Goal: Task Accomplishment & Management: Manage account settings

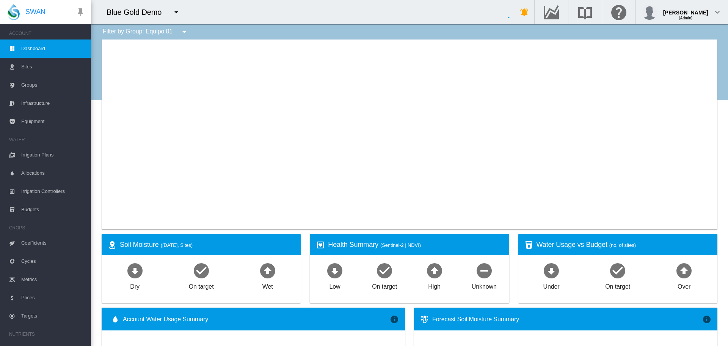
type input "**********"
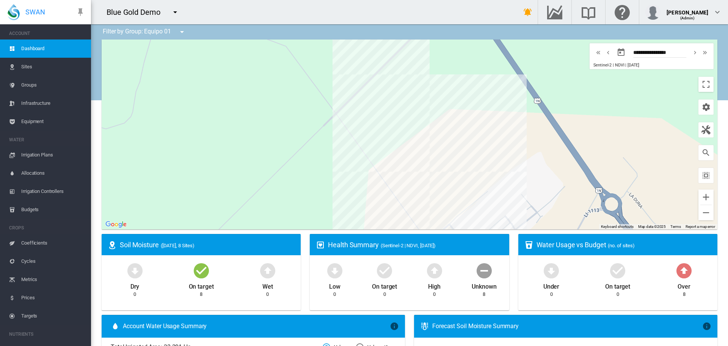
click at [280, 16] on div "Blue Gold Demo 100+ Project 45 South Demo" at bounding box center [298, 12] width 415 height 24
click at [176, 12] on md-icon "icon-menu-down" at bounding box center [175, 12] width 9 height 9
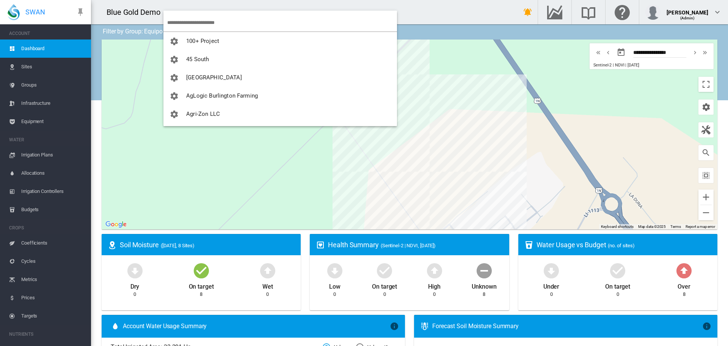
click at [186, 21] on input "search" at bounding box center [282, 23] width 230 height 18
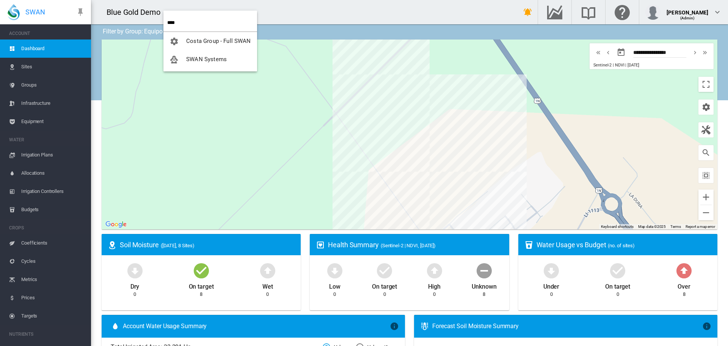
type input "****"
click at [193, 57] on span "SWAN Systems" at bounding box center [206, 59] width 41 height 7
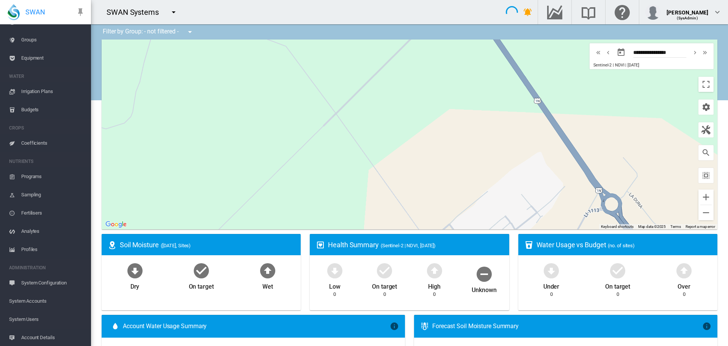
scroll to position [63, 0]
type input "**********"
click at [17, 300] on span "System Users" at bounding box center [47, 301] width 76 height 18
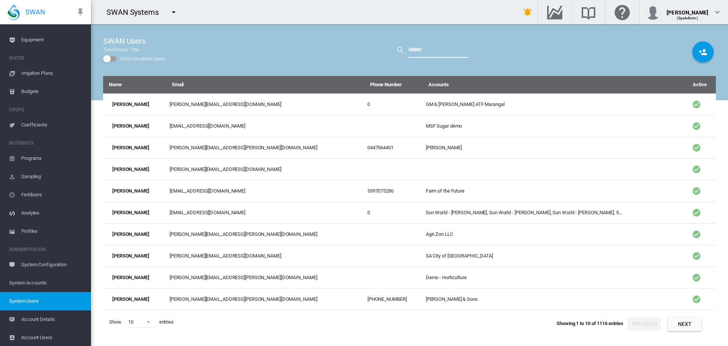
click at [413, 44] on input "text" at bounding box center [438, 49] width 61 height 15
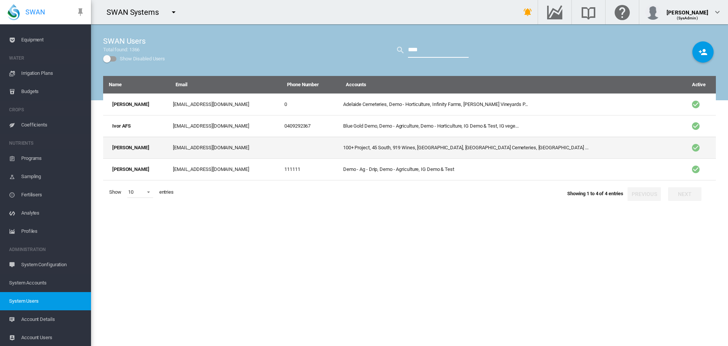
type input "****"
click at [174, 149] on td "[EMAIL_ADDRESS][DOMAIN_NAME]" at bounding box center [226, 148] width 112 height 22
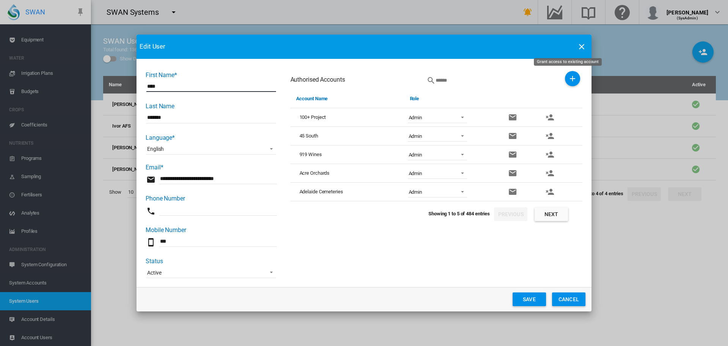
click at [568, 79] on md-icon "icon-plus" at bounding box center [572, 78] width 9 height 9
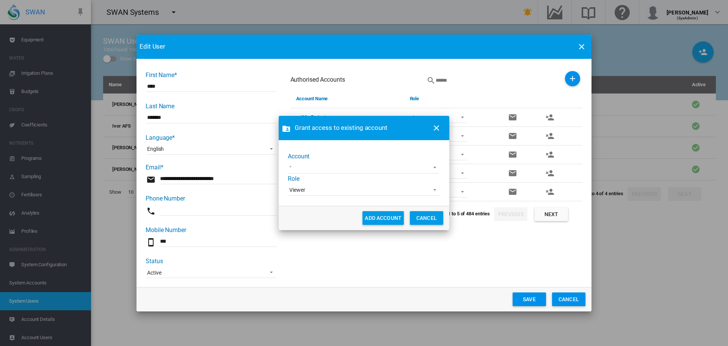
click at [339, 166] on md-select "Adelaide Demo [PERSON_NAME] [PERSON_NAME] test [PERSON_NAME] Test1 Demo-TWE [PE…" at bounding box center [364, 167] width 151 height 11
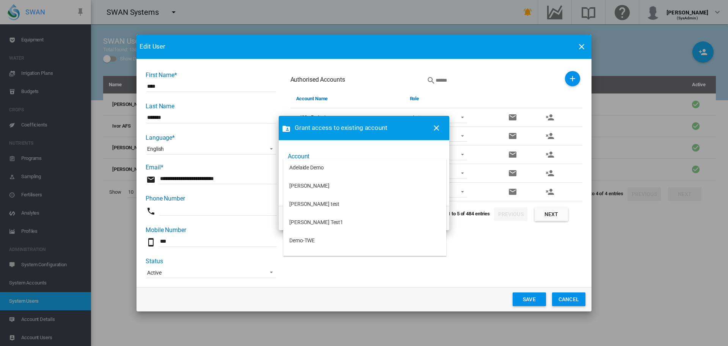
scroll to position [85, 0]
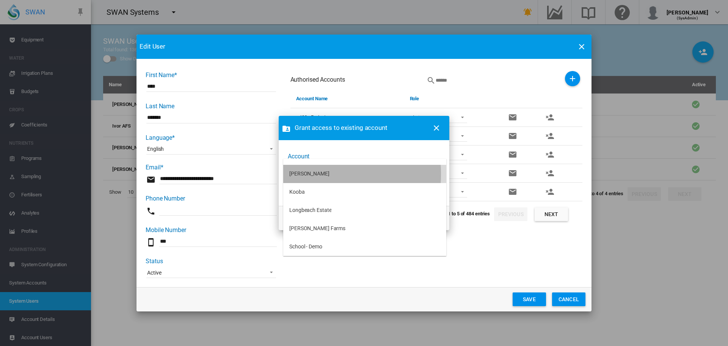
click at [311, 174] on div "[PERSON_NAME]" at bounding box center [309, 174] width 40 height 8
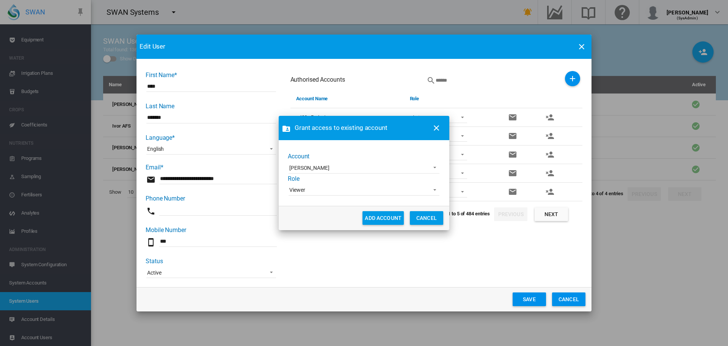
click at [299, 188] on div "Viewer" at bounding box center [297, 190] width 16 height 6
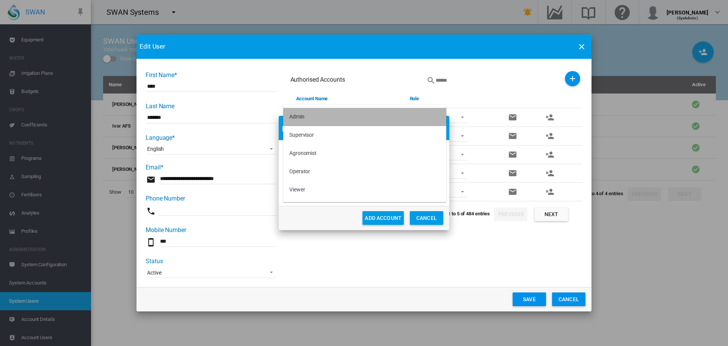
click at [314, 115] on md-option "Admin" at bounding box center [364, 117] width 163 height 18
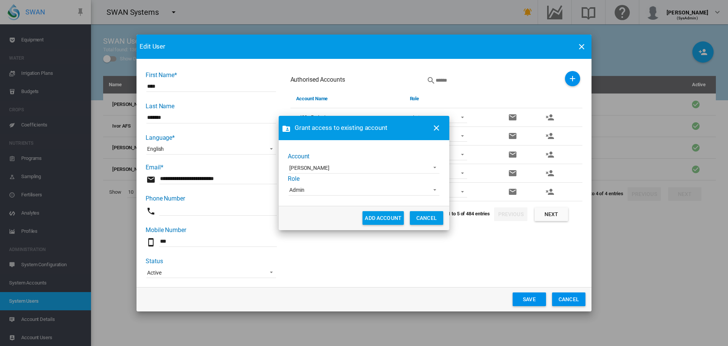
drag, startPoint x: 369, startPoint y: 214, endPoint x: 368, endPoint y: 209, distance: 4.7
click at [368, 213] on button "ADD ACCOUNT" at bounding box center [383, 218] width 41 height 14
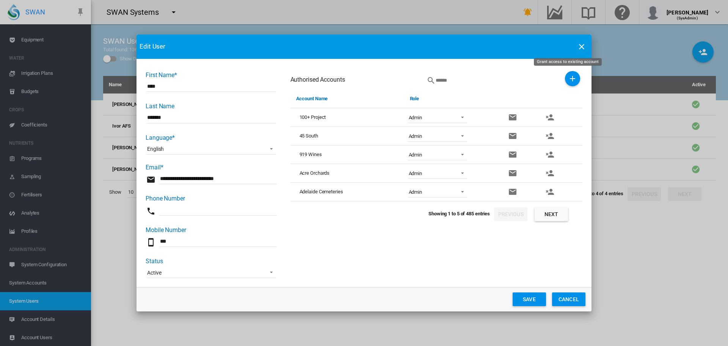
click at [568, 77] on md-icon "icon-plus" at bounding box center [572, 78] width 9 height 9
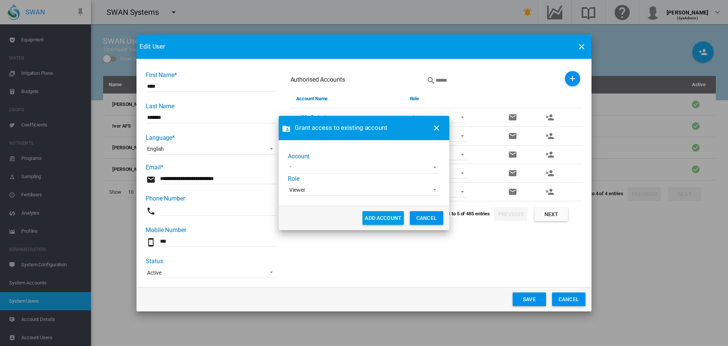
click at [404, 167] on md-select "Adelaide Demo [PERSON_NAME] [PERSON_NAME] test [PERSON_NAME] Test1 Demo-TWE Koo…" at bounding box center [364, 167] width 151 height 11
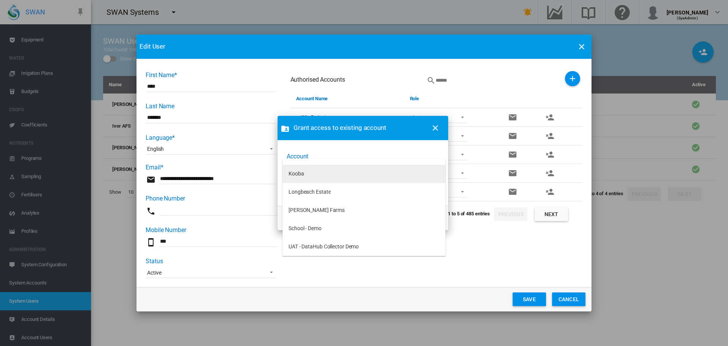
click at [295, 176] on div "Kooba" at bounding box center [297, 174] width 16 height 8
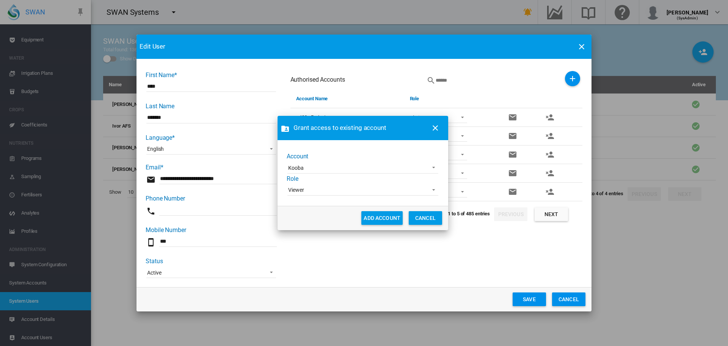
click at [302, 186] on md-select-value "Viewer" at bounding box center [363, 189] width 151 height 11
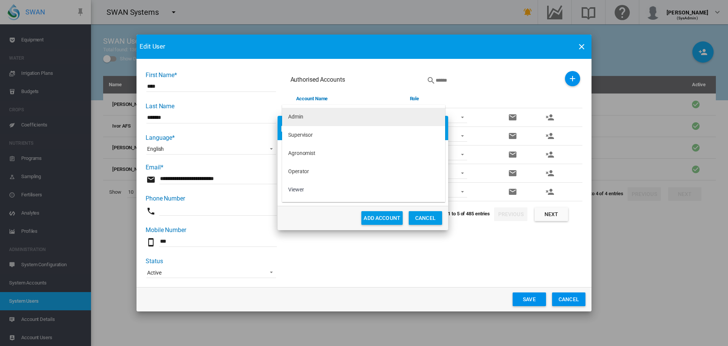
click at [296, 119] on div "Admin" at bounding box center [295, 117] width 15 height 8
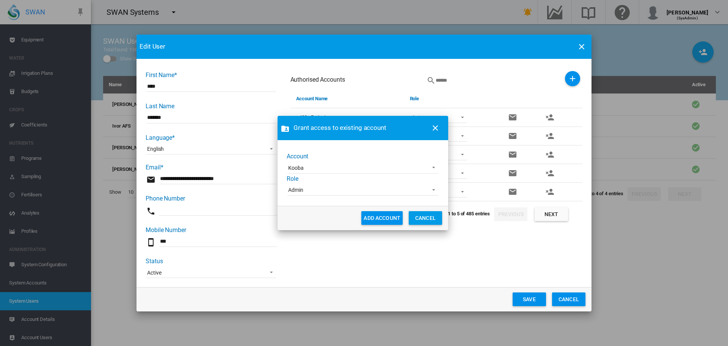
click at [370, 219] on button "ADD ACCOUNT" at bounding box center [382, 218] width 41 height 14
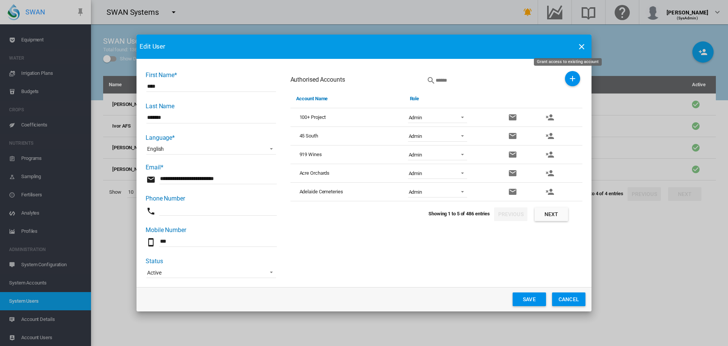
click at [568, 77] on md-icon "icon-plus" at bounding box center [572, 78] width 9 height 9
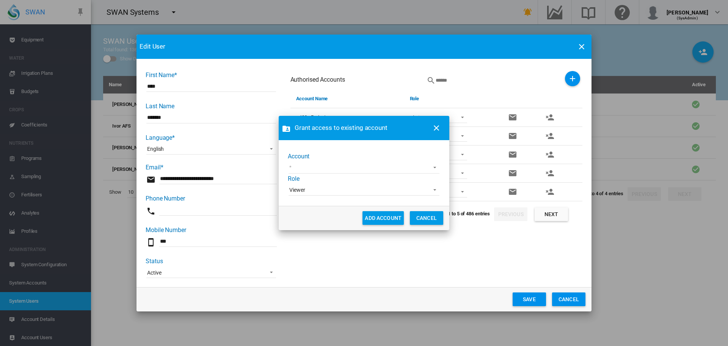
click at [293, 170] on md-select "Adelaide Demo [PERSON_NAME] [PERSON_NAME] test [PERSON_NAME] Test1 Demo-TWE Lon…" at bounding box center [364, 167] width 151 height 11
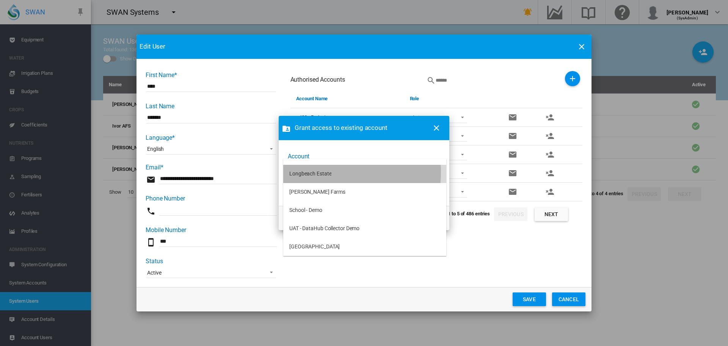
click at [311, 172] on div "Longbeach Estate" at bounding box center [310, 174] width 42 height 8
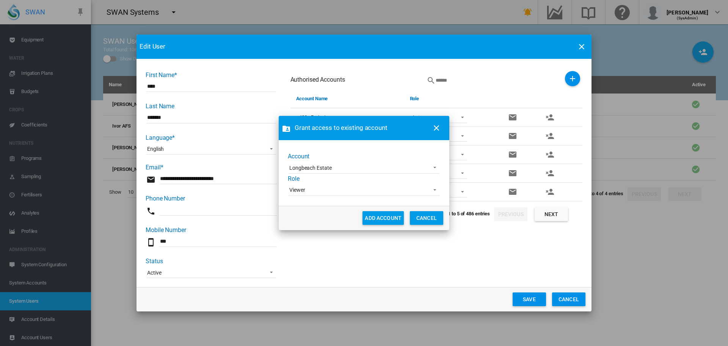
click at [311, 188] on span "Viewer" at bounding box center [357, 190] width 137 height 8
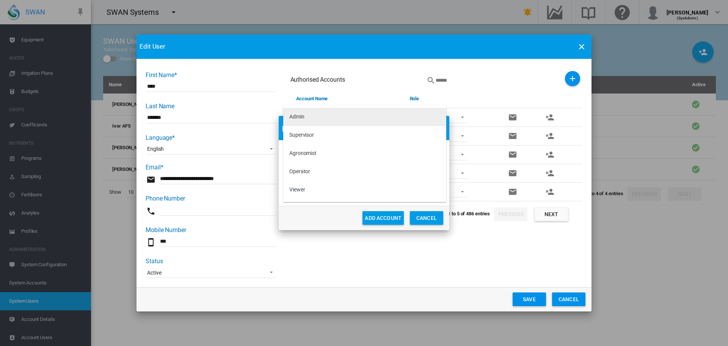
click at [286, 121] on md-option "Admin" at bounding box center [364, 117] width 163 height 18
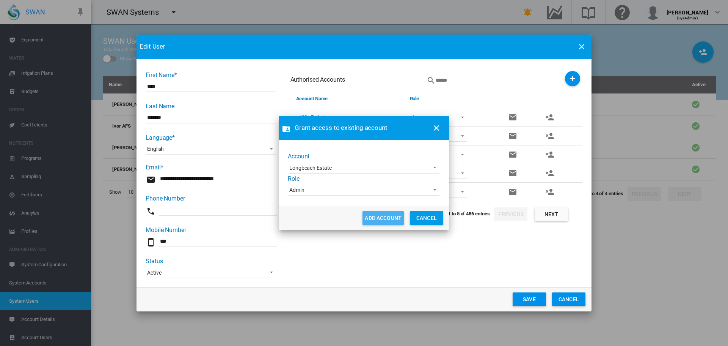
click at [376, 211] on button "ADD ACCOUNT" at bounding box center [383, 218] width 41 height 14
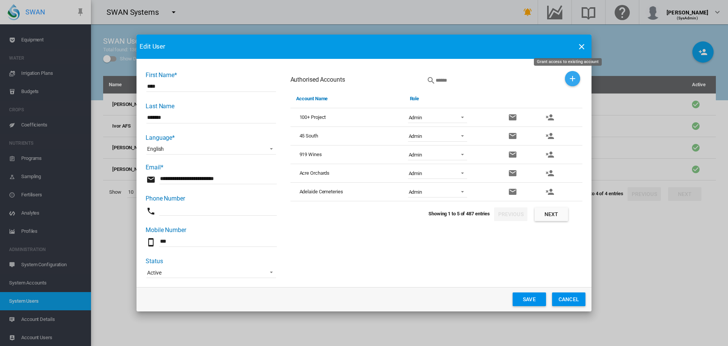
click at [572, 85] on button "Grant access to existing account" at bounding box center [572, 78] width 15 height 15
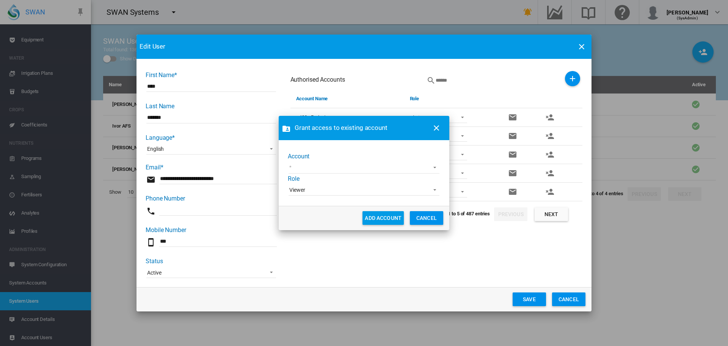
click at [359, 165] on md-select "Adelaide Demo [PERSON_NAME] [PERSON_NAME] test [PERSON_NAME] Test1 Demo-TWE [PE…" at bounding box center [364, 167] width 151 height 11
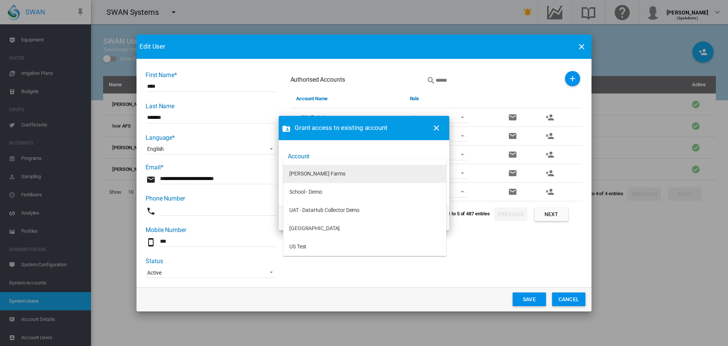
click at [310, 178] on md-option "[PERSON_NAME] Farms" at bounding box center [364, 174] width 163 height 18
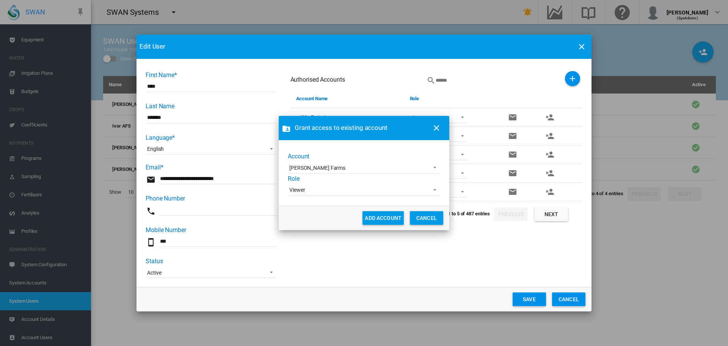
click at [307, 191] on span "Viewer" at bounding box center [357, 190] width 137 height 8
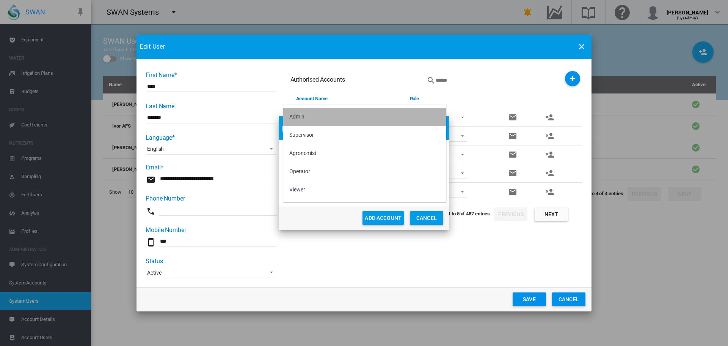
click at [297, 111] on md-option "Admin" at bounding box center [364, 117] width 163 height 18
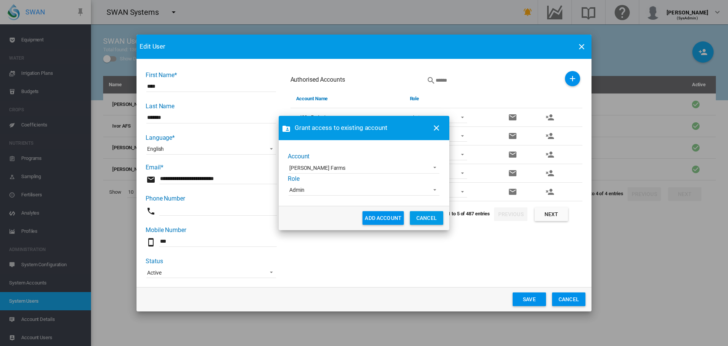
click at [373, 215] on button "ADD ACCOUNT" at bounding box center [383, 218] width 41 height 14
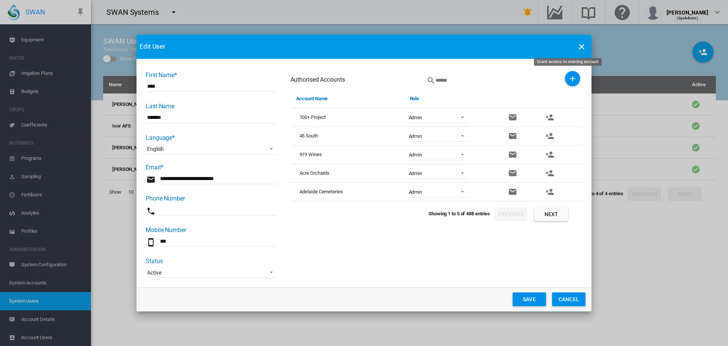
click at [571, 79] on md-icon "icon-plus" at bounding box center [572, 78] width 9 height 9
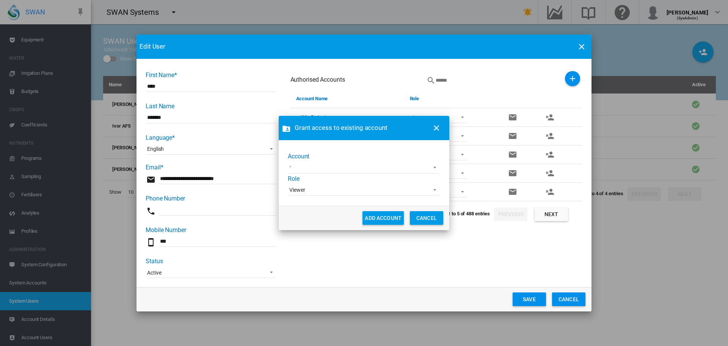
click at [422, 164] on md-select "Adelaide Demo [PERSON_NAME] [PERSON_NAME] test [PERSON_NAME] Test1 Demo-TWE Sch…" at bounding box center [364, 167] width 151 height 11
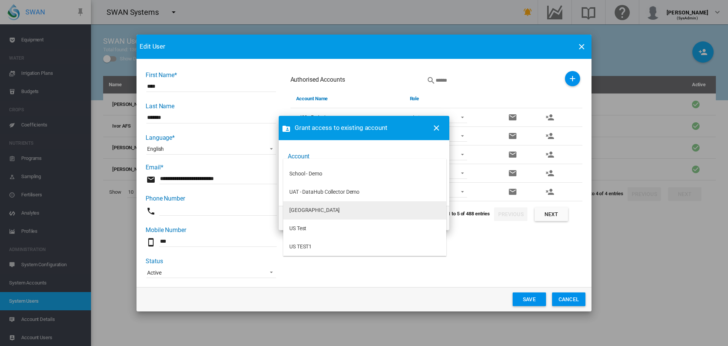
click at [305, 210] on div "[GEOGRAPHIC_DATA]" at bounding box center [314, 210] width 50 height 8
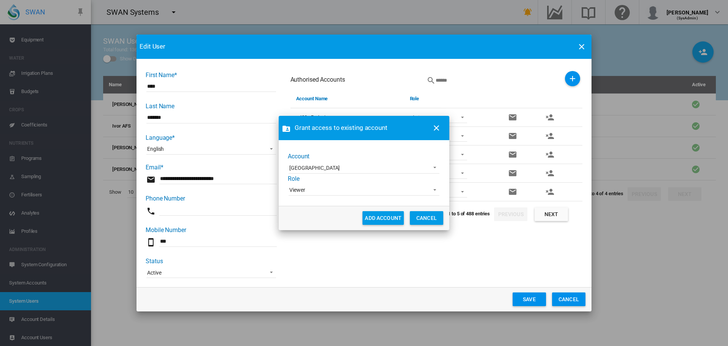
click at [298, 187] on div "Viewer" at bounding box center [297, 190] width 16 height 6
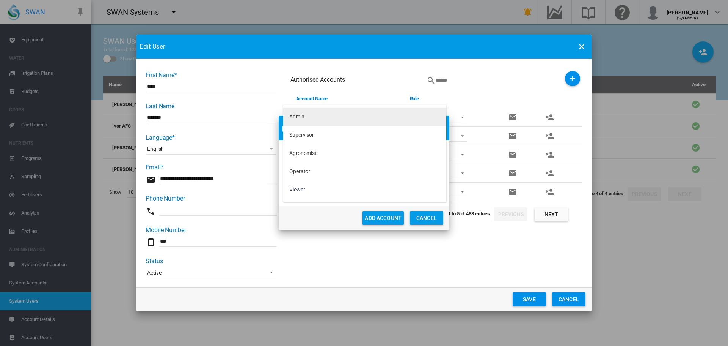
click at [291, 119] on div "Admin" at bounding box center [296, 117] width 15 height 8
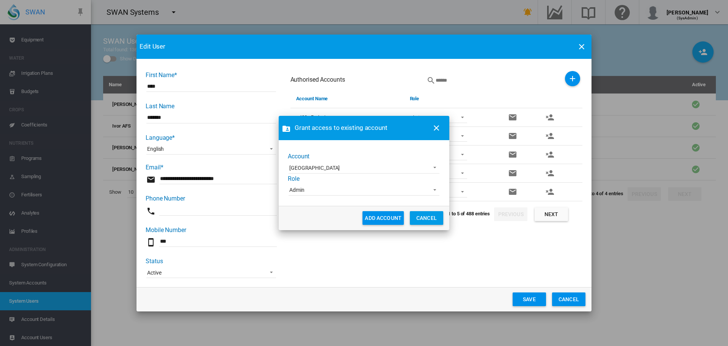
click at [374, 222] on button "ADD ACCOUNT" at bounding box center [383, 218] width 41 height 14
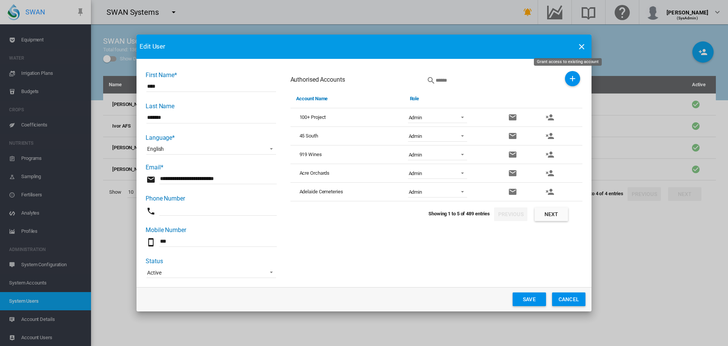
click at [568, 82] on md-icon "icon-plus" at bounding box center [572, 78] width 9 height 9
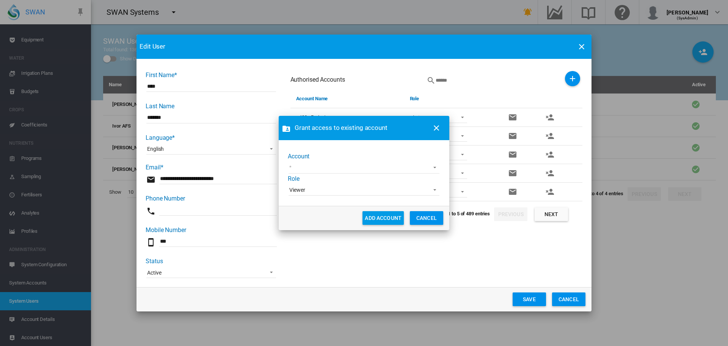
click at [419, 170] on md-select "Adelaide Demo [PERSON_NAME] [PERSON_NAME] test [PERSON_NAME] Test1 Demo-TWE Sch…" at bounding box center [364, 167] width 151 height 11
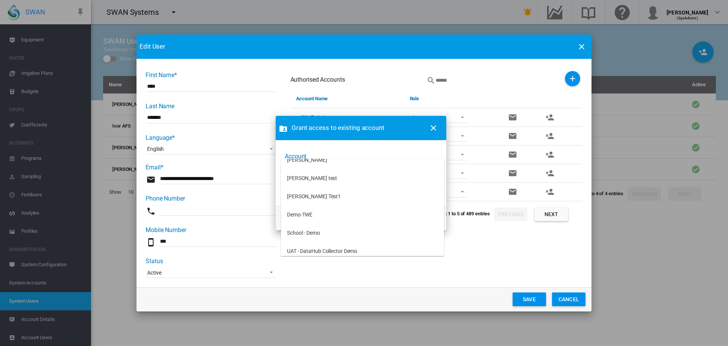
scroll to position [0, 0]
click at [431, 127] on md-backdrop at bounding box center [364, 173] width 728 height 346
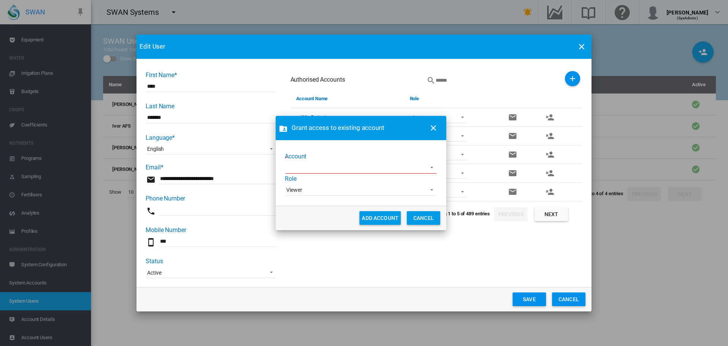
click at [426, 208] on md-dialog-actions "ADD ACCOUNT CANCEL" at bounding box center [361, 218] width 171 height 24
click at [425, 220] on button "CANCEL" at bounding box center [423, 218] width 33 height 14
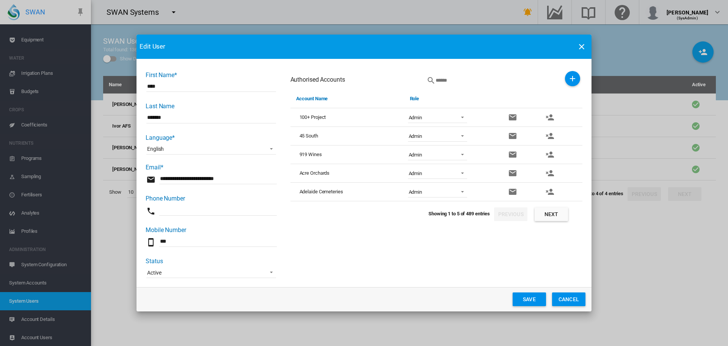
click at [364, 238] on div "Authorised Accounts Account Name Role 100+ Project 45 South" at bounding box center [437, 175] width 292 height 208
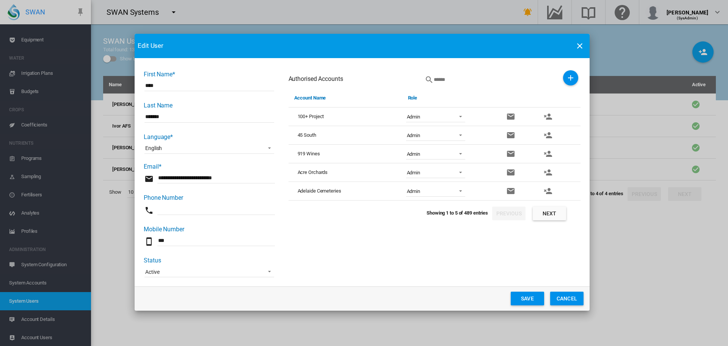
click at [526, 303] on button "Save" at bounding box center [527, 298] width 33 height 14
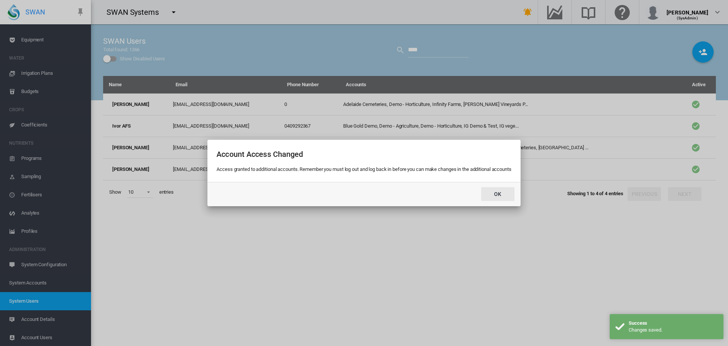
click at [497, 196] on button "Ok" at bounding box center [497, 194] width 33 height 14
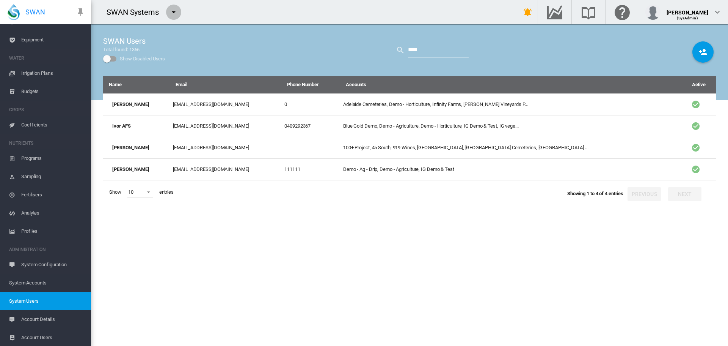
click at [177, 13] on md-icon "icon-menu-down" at bounding box center [173, 12] width 9 height 9
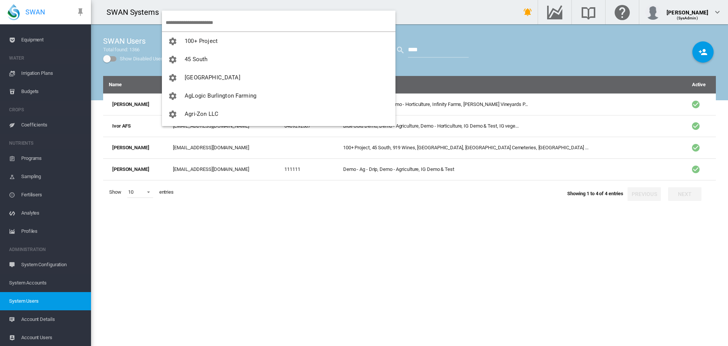
click at [203, 29] on input "search" at bounding box center [281, 23] width 230 height 18
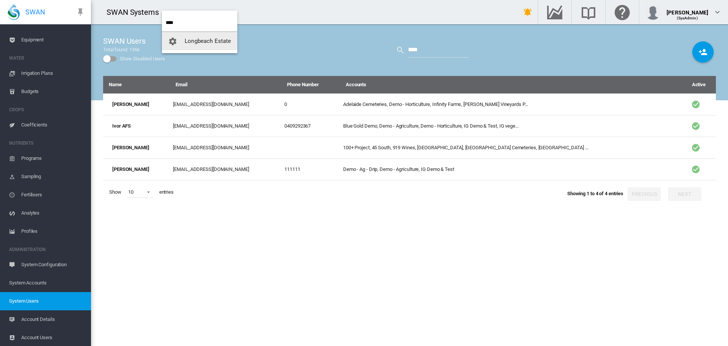
type input "****"
click at [197, 43] on span "Longbeach Estate" at bounding box center [208, 41] width 46 height 7
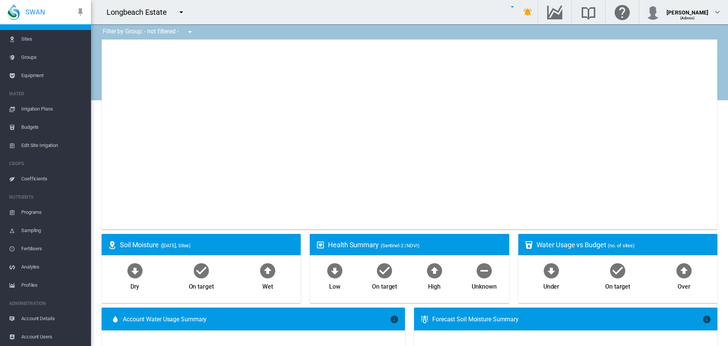
scroll to position [28, 0]
type input "**********"
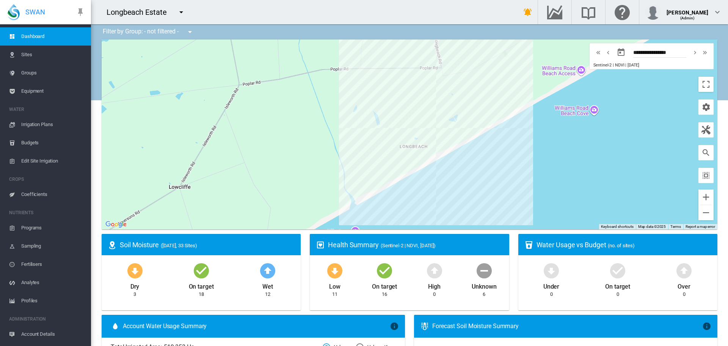
scroll to position [0, 0]
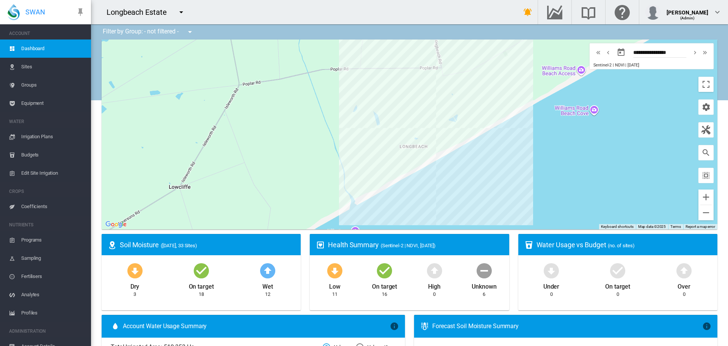
click at [20, 66] on link "Sites" at bounding box center [45, 67] width 91 height 18
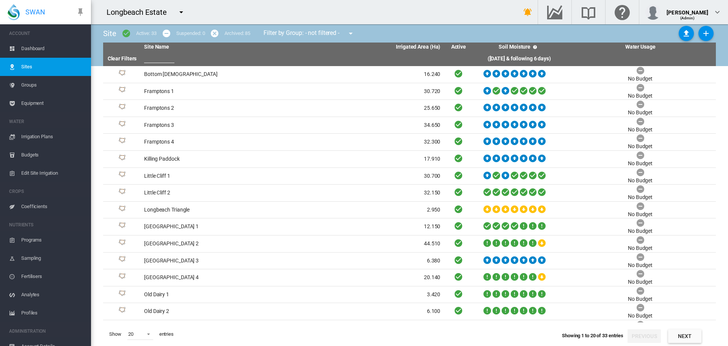
scroll to position [82, 0]
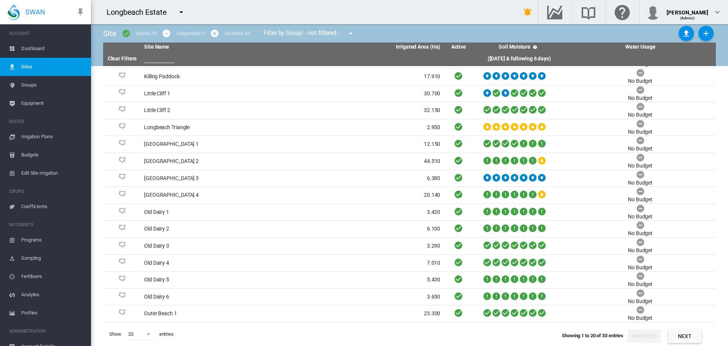
click at [26, 105] on span "Equipment" at bounding box center [53, 103] width 64 height 18
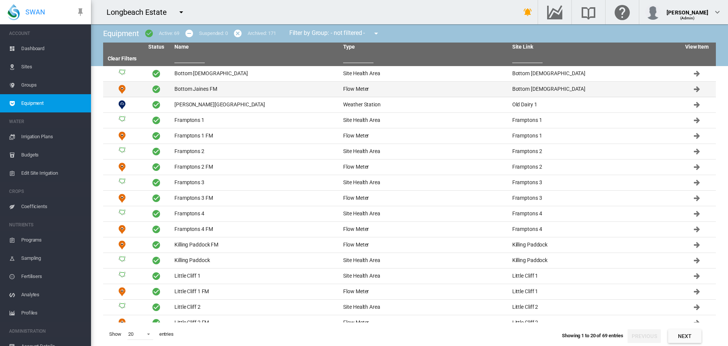
click at [191, 88] on td "Bottom Jaines FM" at bounding box center [255, 89] width 169 height 15
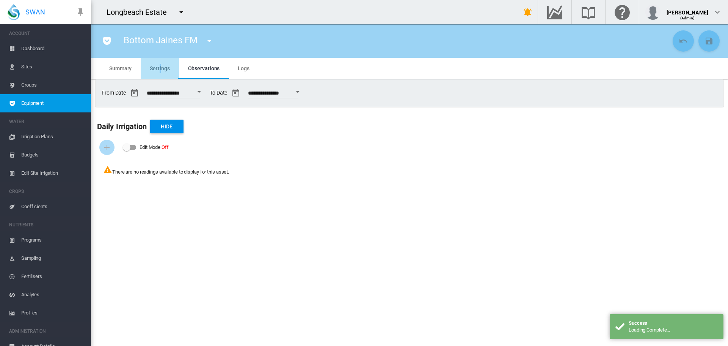
click at [160, 71] on md-tab-item "Settings" at bounding box center [160, 68] width 38 height 21
